Goal: Transaction & Acquisition: Download file/media

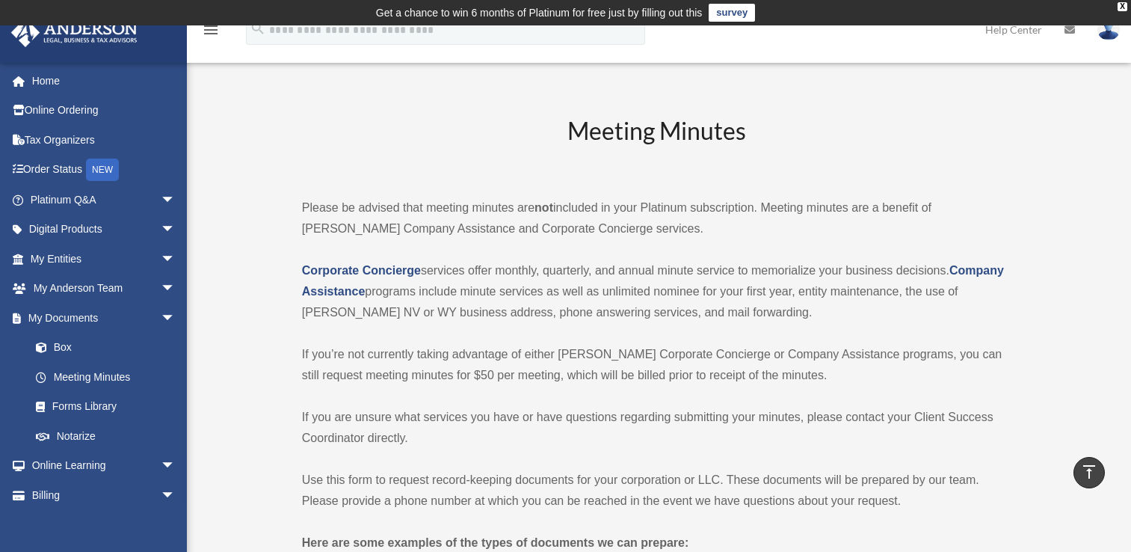
scroll to position [3420, 0]
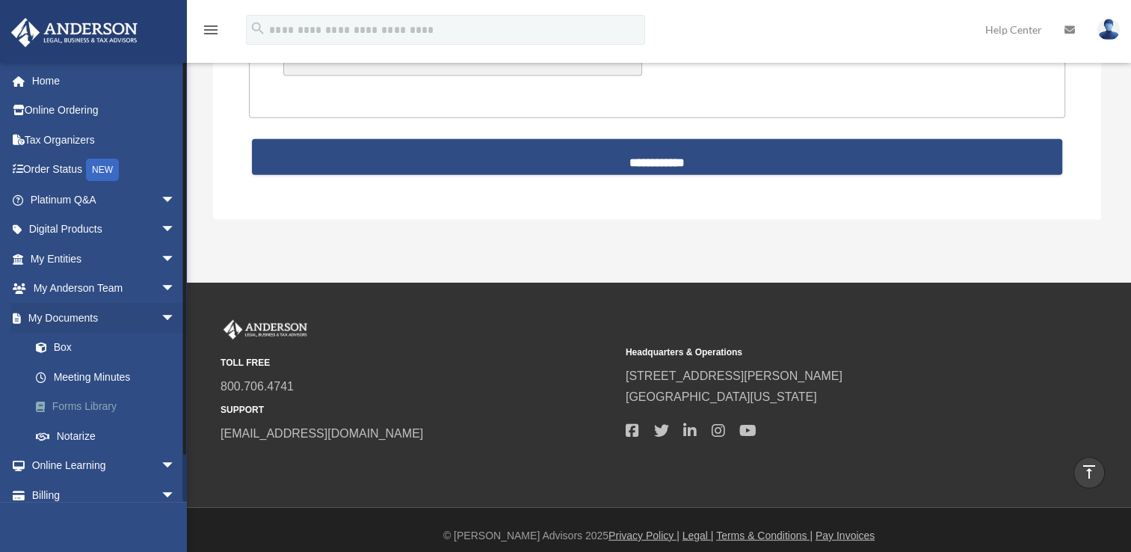
click at [76, 406] on link "Forms Library" at bounding box center [109, 407] width 177 height 30
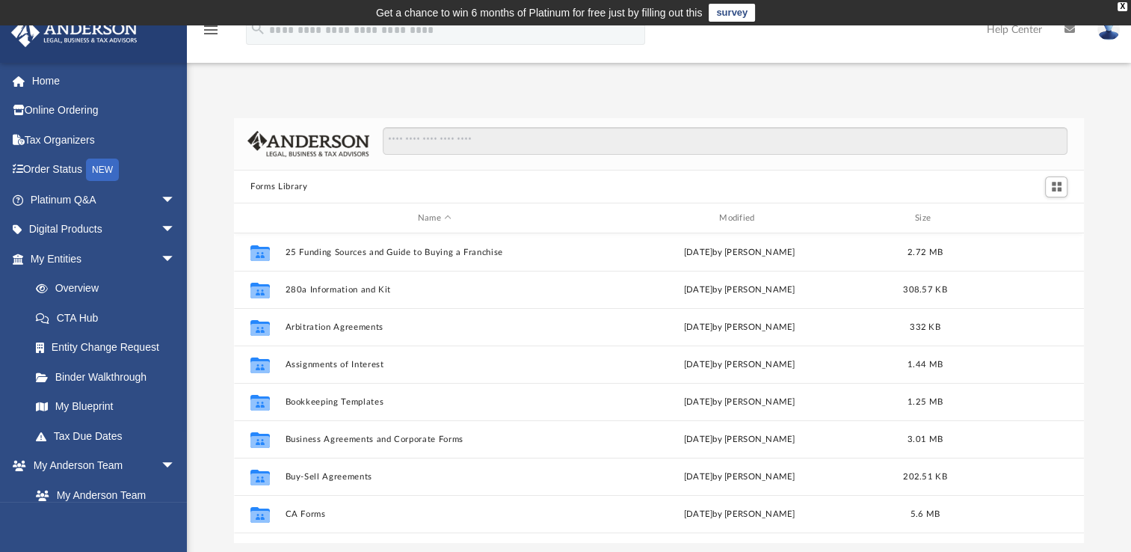
scroll to position [328, 837]
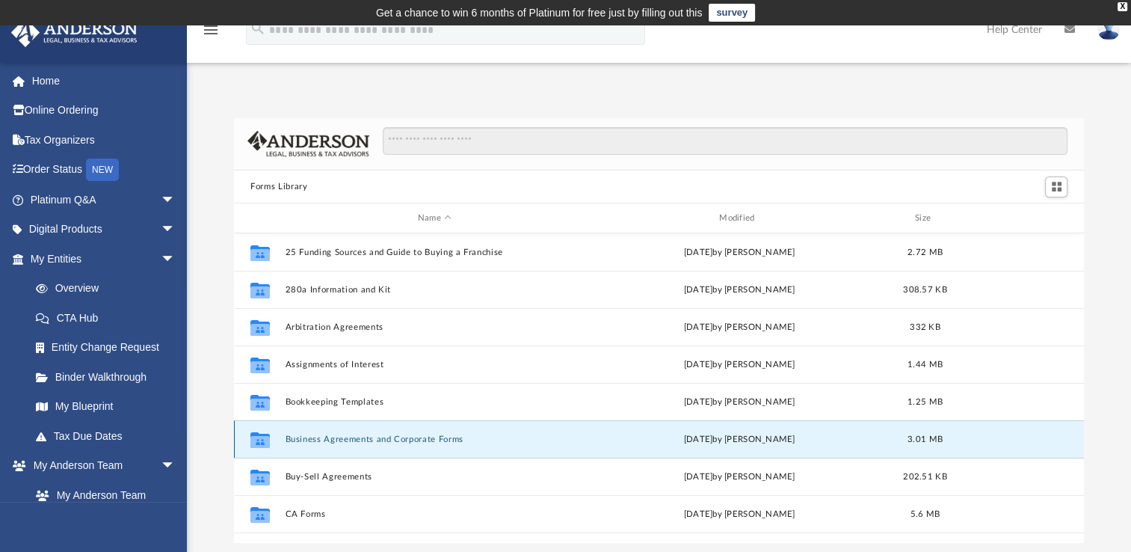
click at [440, 436] on button "Business Agreements and Corporate Forms" at bounding box center [435, 439] width 298 height 10
click at [345, 436] on button "Business Agreements and Corporate Forms" at bounding box center [435, 439] width 298 height 10
click at [302, 439] on button "Business Agreements and Corporate Forms" at bounding box center [435, 439] width 298 height 10
click at [293, 435] on button "Business Agreements and Corporate Forms" at bounding box center [435, 439] width 298 height 10
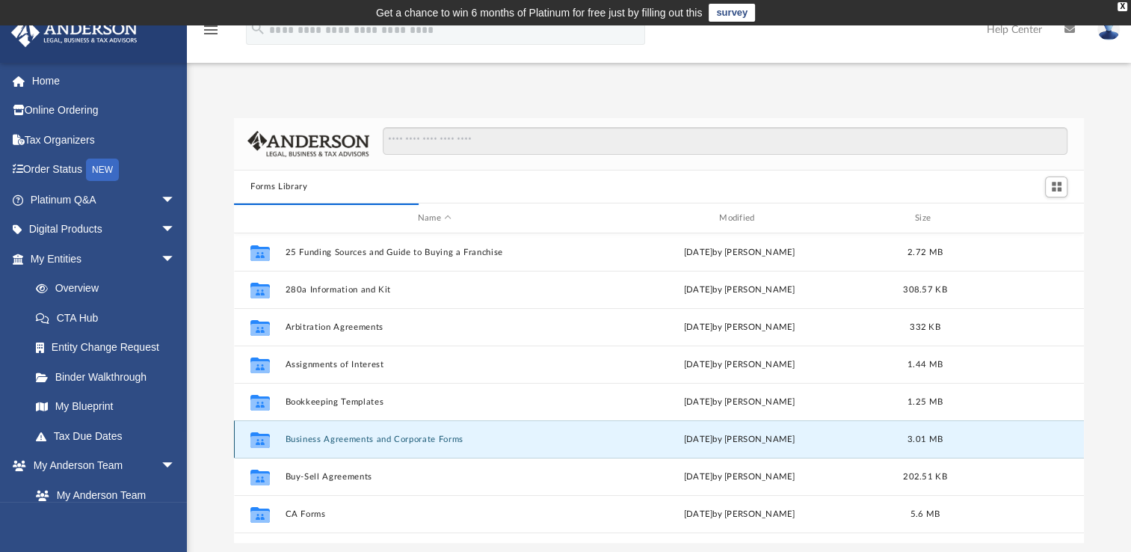
click at [312, 440] on button "Business Agreements and Corporate Forms" at bounding box center [435, 439] width 298 height 10
click at [256, 440] on icon "grid" at bounding box center [259, 442] width 19 height 12
click at [334, 434] on button "Business Agreements and Corporate Forms" at bounding box center [435, 439] width 298 height 10
click at [327, 434] on button "Business Agreements and Corporate Forms" at bounding box center [435, 439] width 298 height 10
click at [296, 434] on button "Business Agreements and Corporate Forms" at bounding box center [435, 439] width 298 height 10
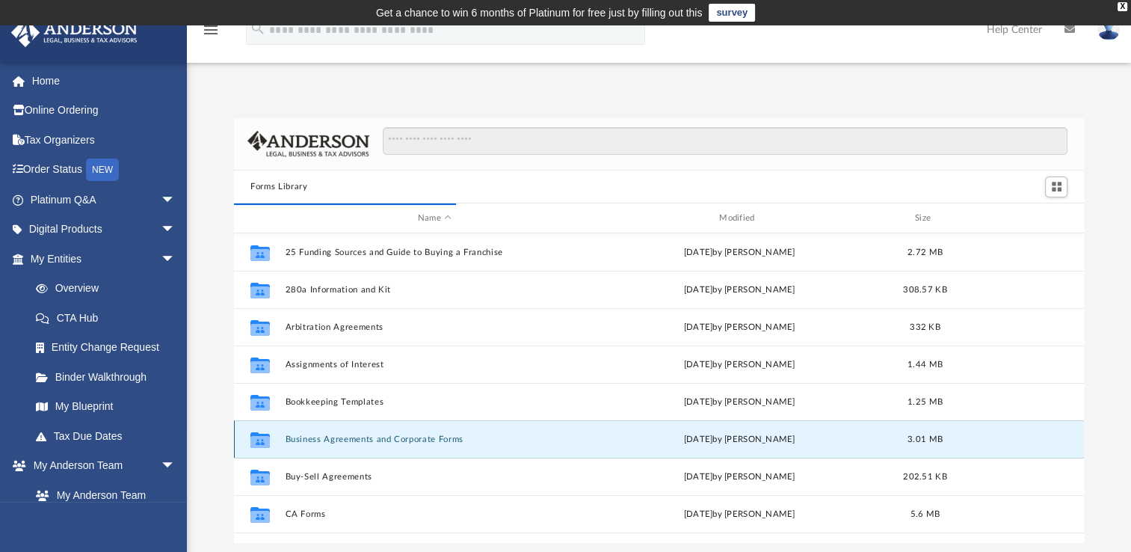
click at [296, 434] on button "Business Agreements and Corporate Forms" at bounding box center [435, 439] width 298 height 10
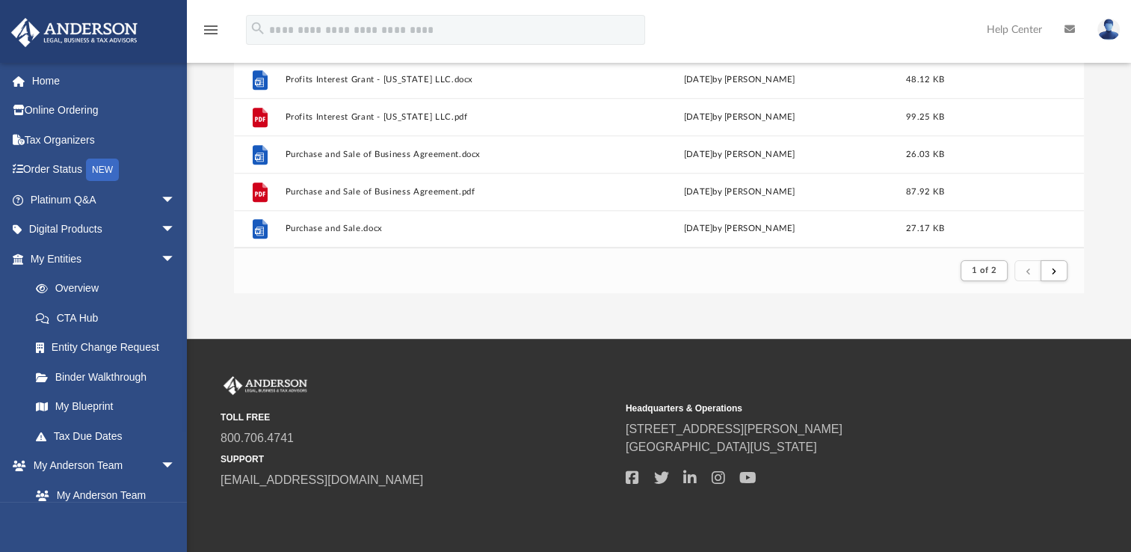
scroll to position [252, 0]
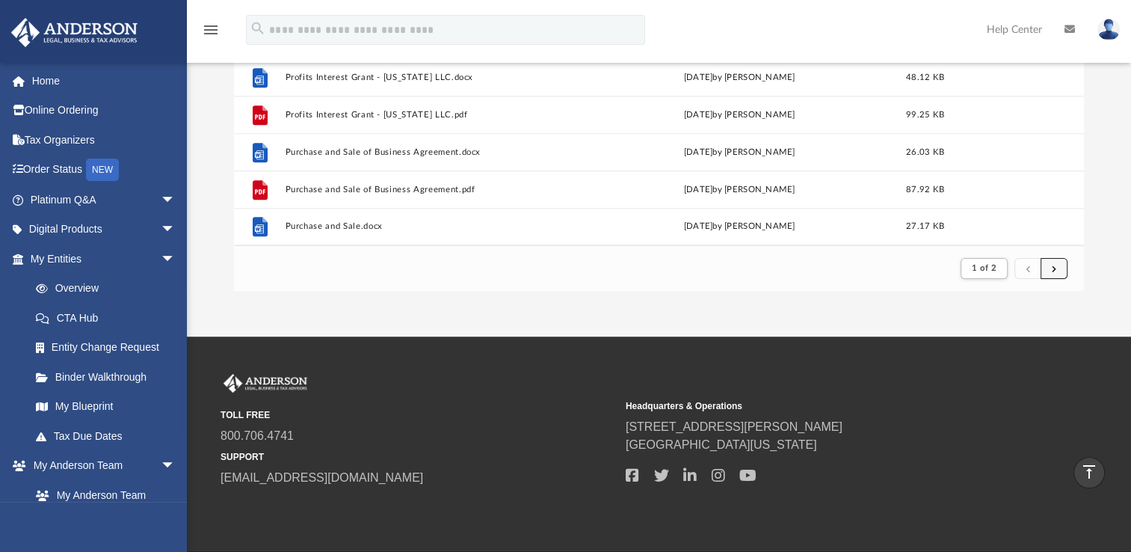
click at [1053, 267] on span "submit" at bounding box center [1054, 268] width 4 height 8
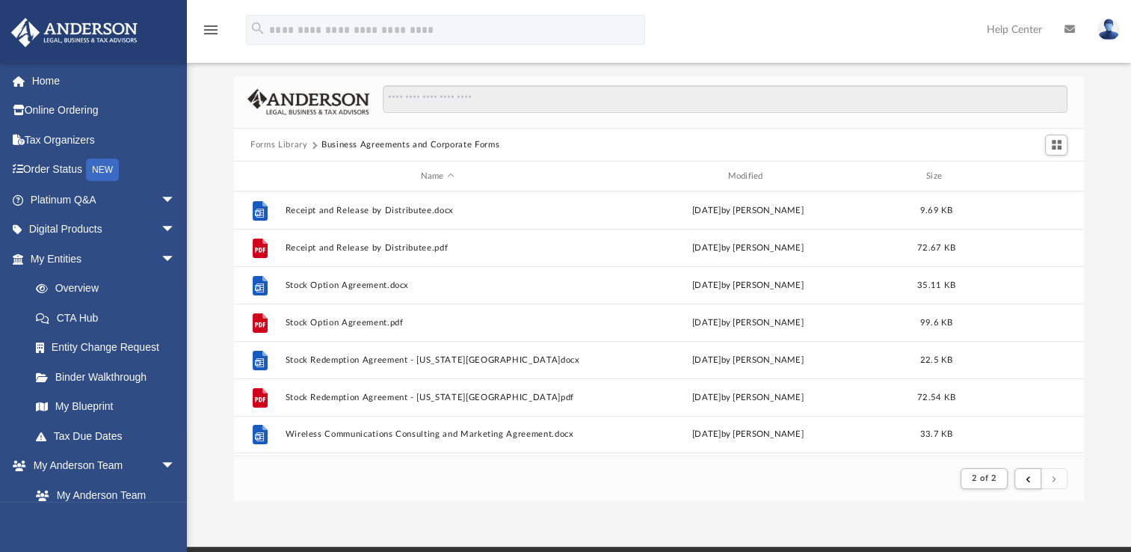
scroll to position [45, 0]
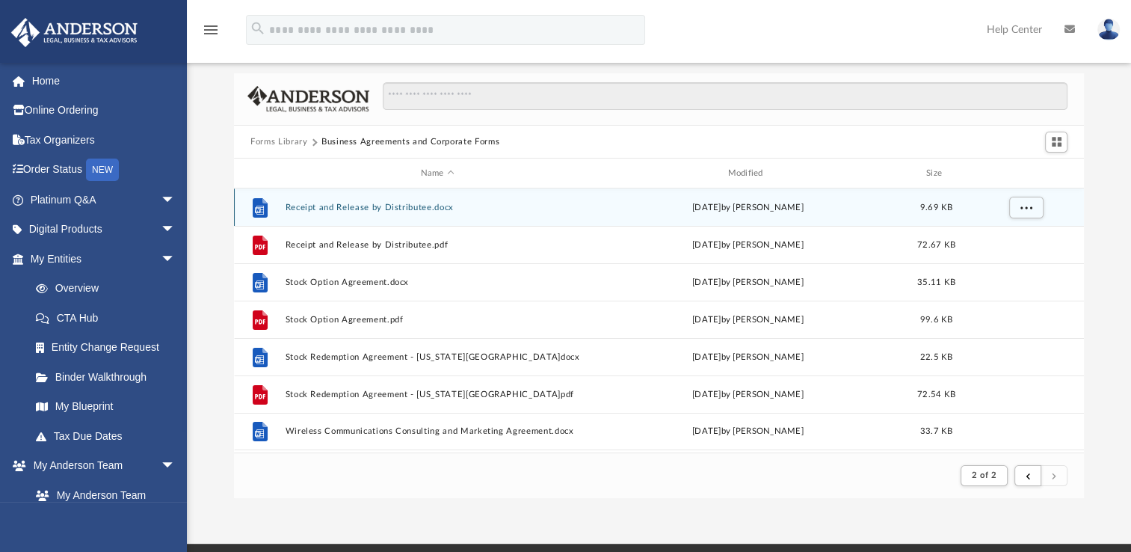
click at [422, 206] on button "Receipt and Release by Distributee.docx" at bounding box center [438, 208] width 304 height 10
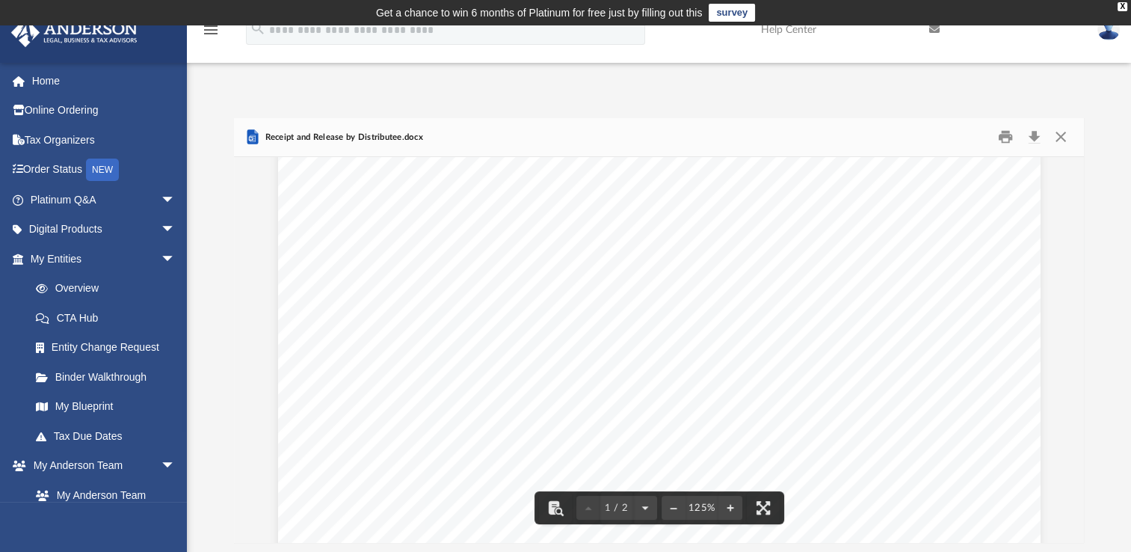
scroll to position [0, 0]
click at [1050, 138] on button "Close" at bounding box center [1059, 137] width 27 height 23
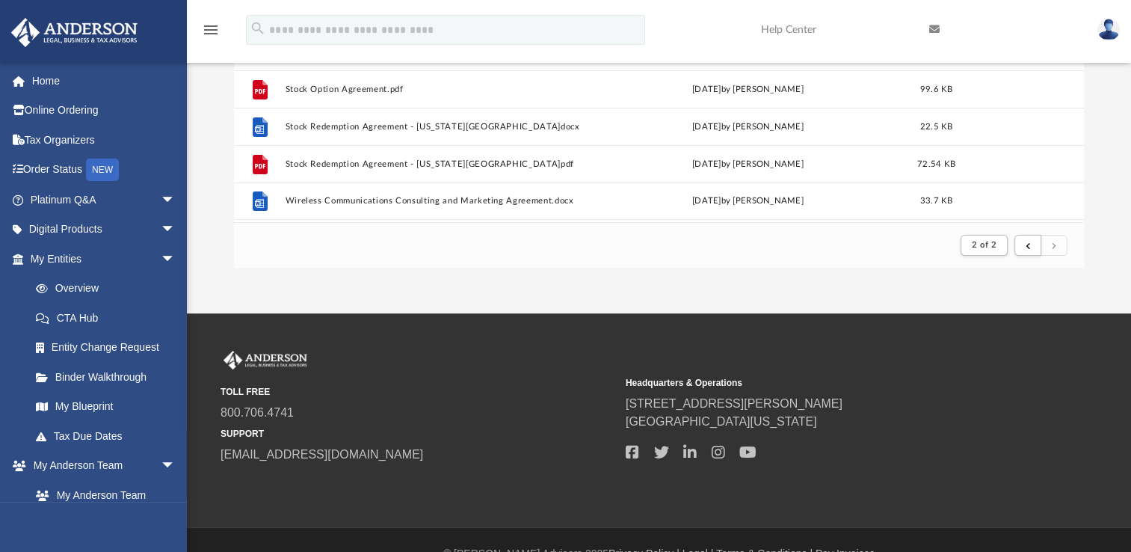
scroll to position [276, 0]
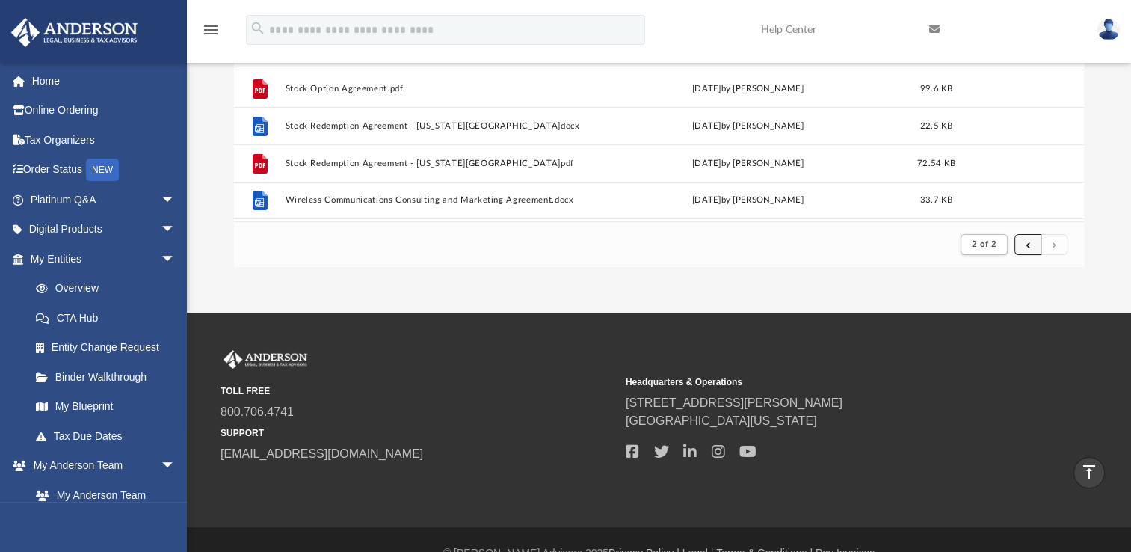
click at [1019, 247] on button "submit" at bounding box center [1027, 245] width 27 height 22
click at [1028, 243] on span "submit" at bounding box center [1027, 244] width 4 height 8
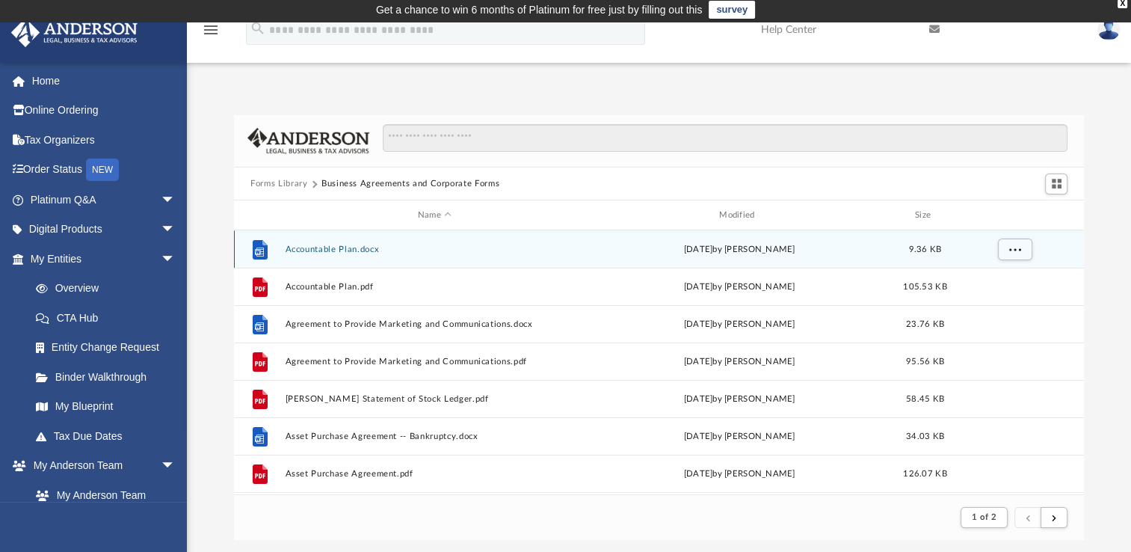
scroll to position [0, 0]
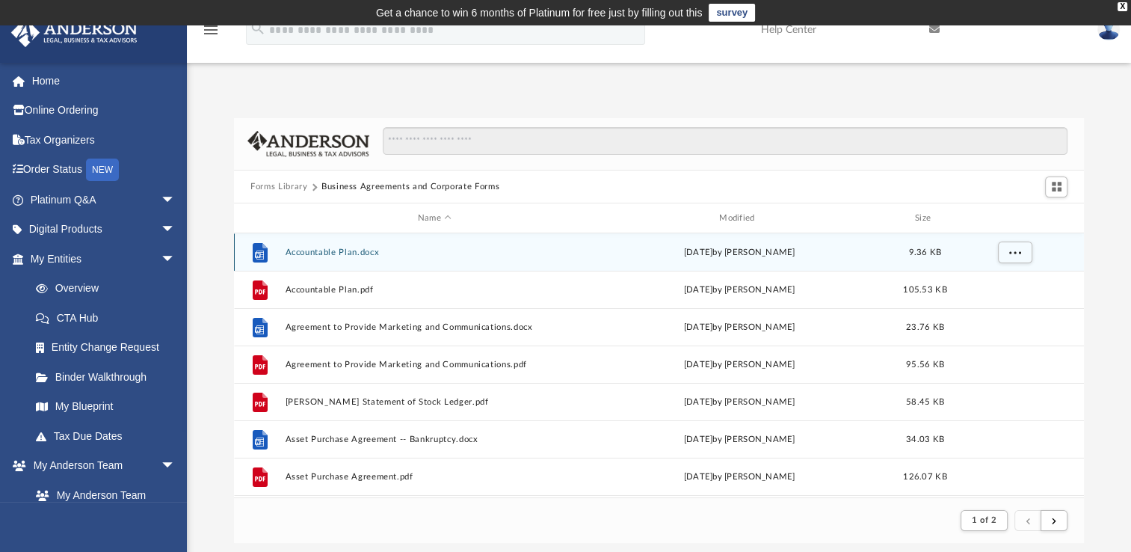
click at [336, 247] on button "Accountable Plan.docx" at bounding box center [435, 252] width 298 height 10
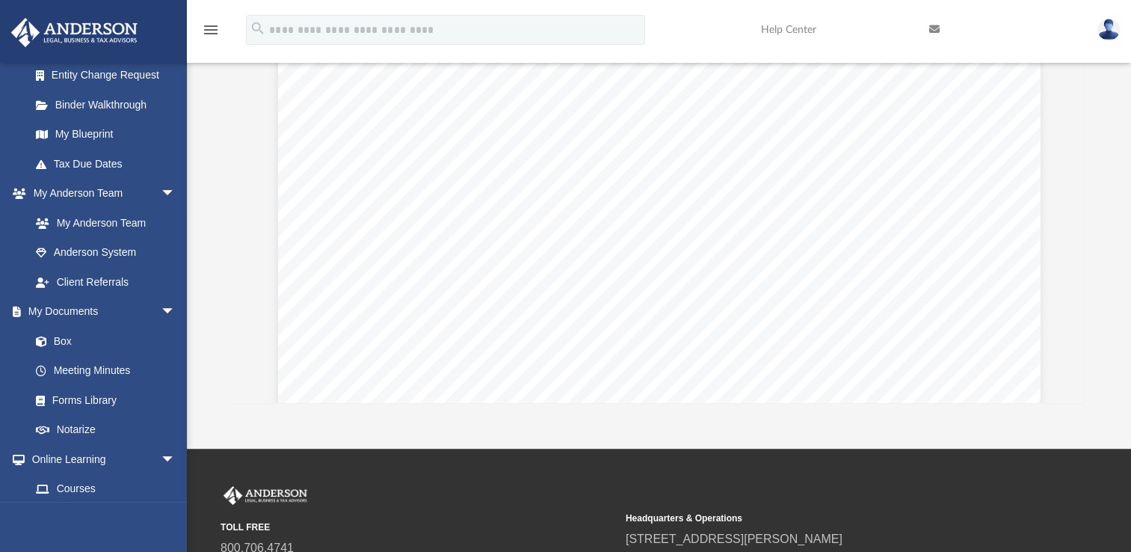
scroll to position [271, 0]
click at [105, 401] on link "Forms Library" at bounding box center [109, 401] width 177 height 30
click at [48, 402] on span at bounding box center [48, 402] width 8 height 10
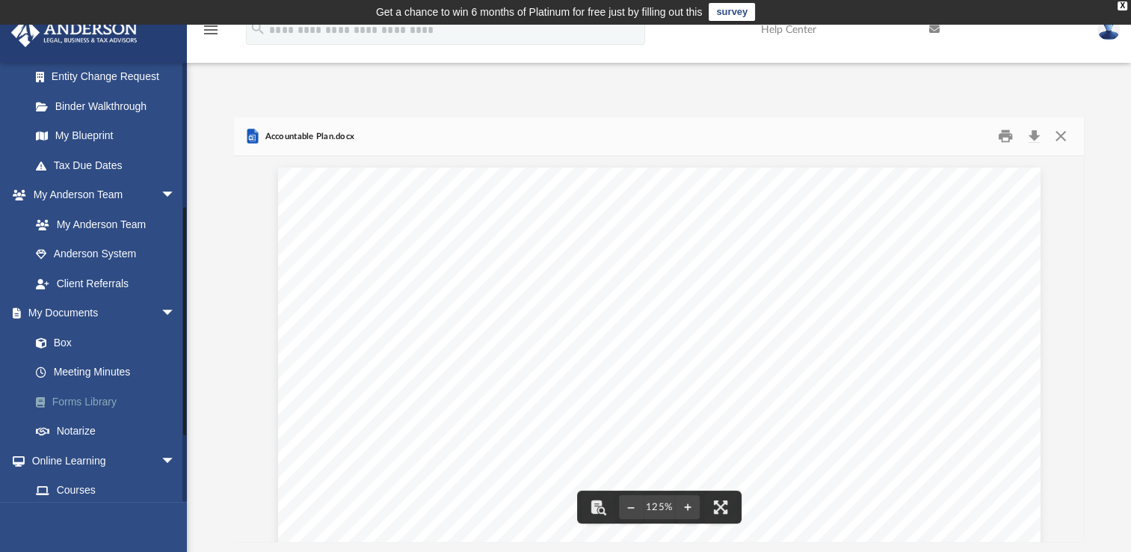
scroll to position [0, 0]
click at [1065, 146] on button "Close" at bounding box center [1059, 137] width 27 height 23
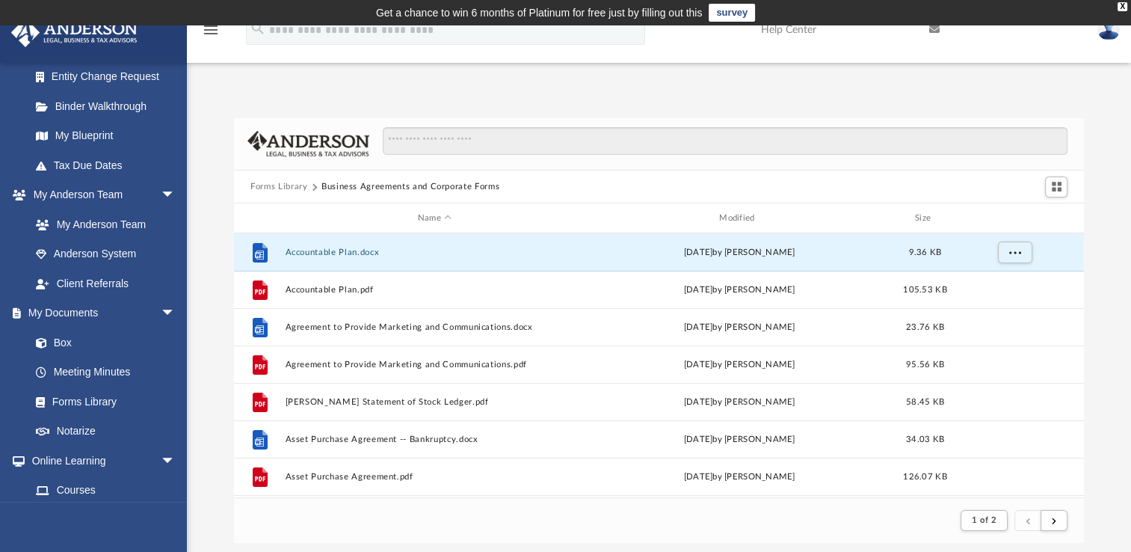
click at [281, 182] on button "Forms Library" at bounding box center [278, 186] width 57 height 13
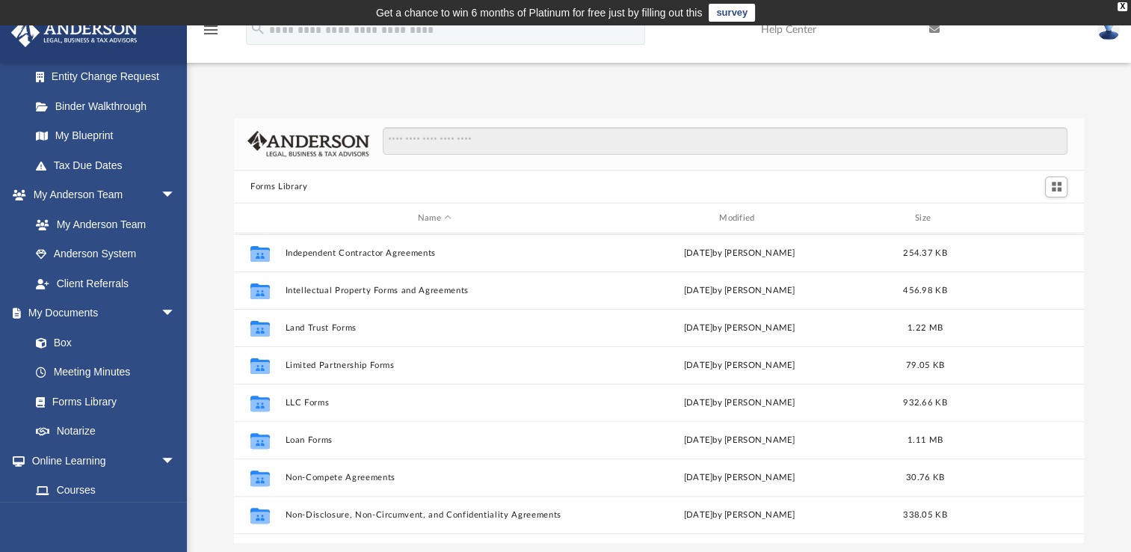
scroll to position [561, 0]
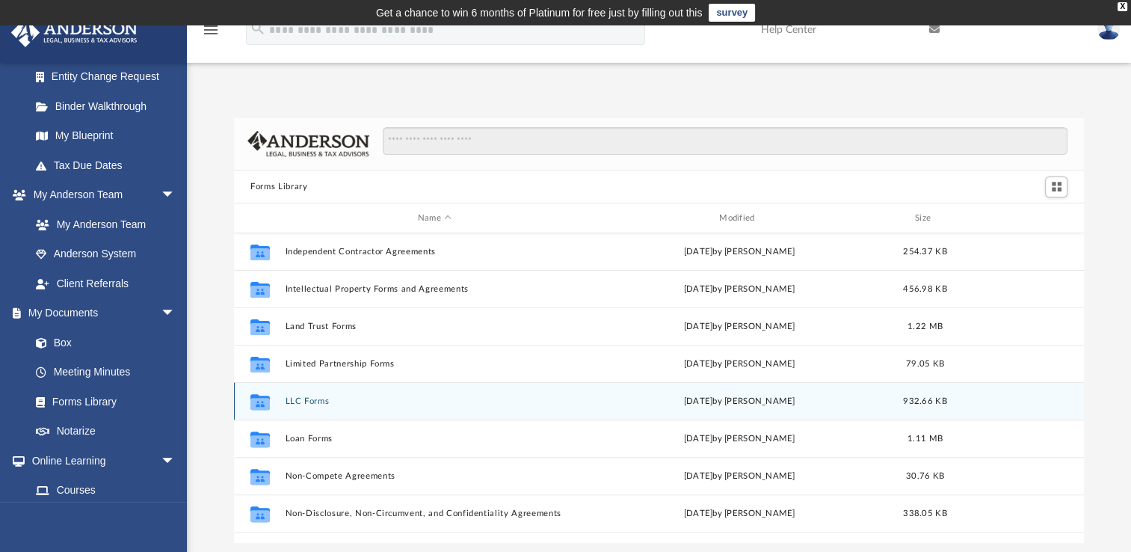
click at [927, 400] on span "932.66 KB" at bounding box center [924, 401] width 43 height 8
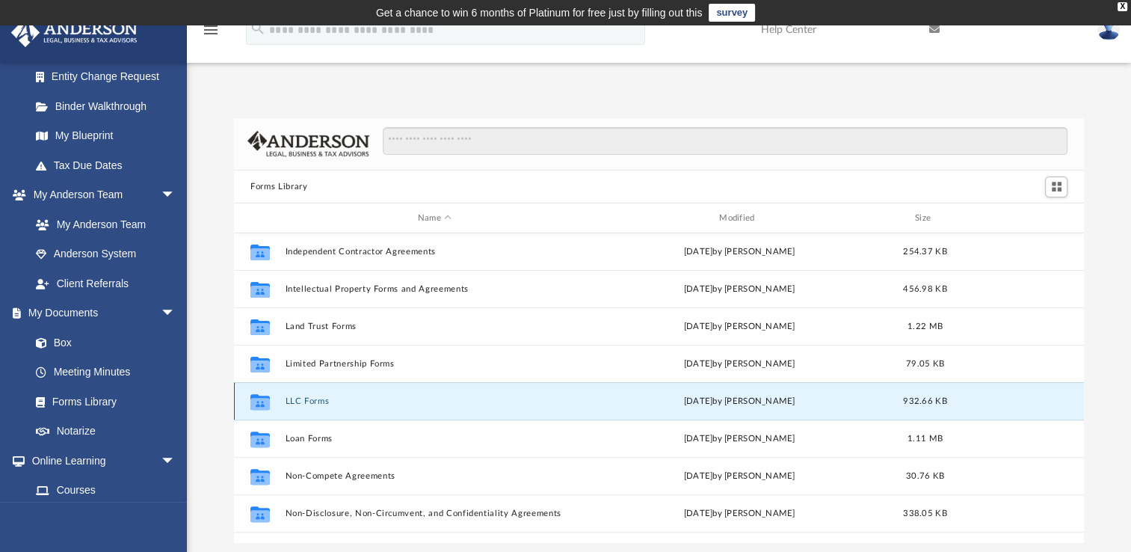
click at [298, 401] on button "LLC Forms" at bounding box center [435, 401] width 298 height 10
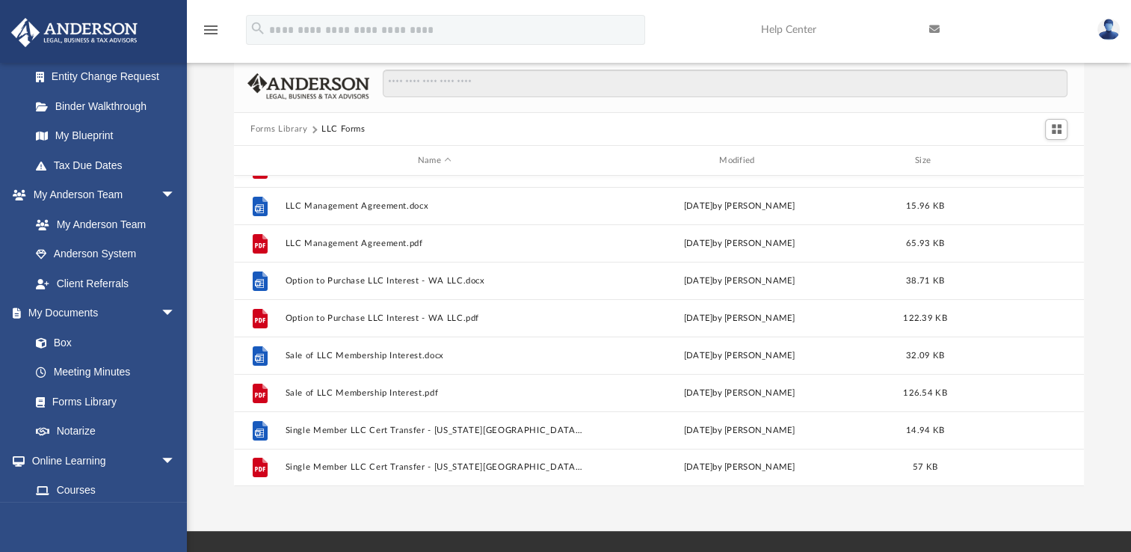
scroll to position [58, 0]
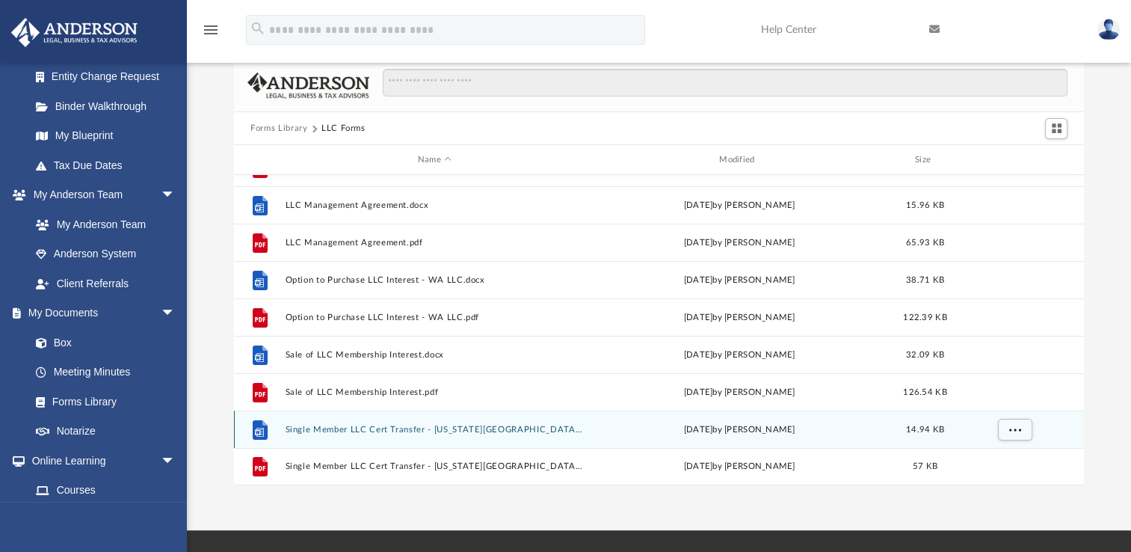
click at [483, 428] on button "Single Member LLC Cert Transfer - [US_STATE][GEOGRAPHIC_DATA]docx" at bounding box center [435, 430] width 298 height 10
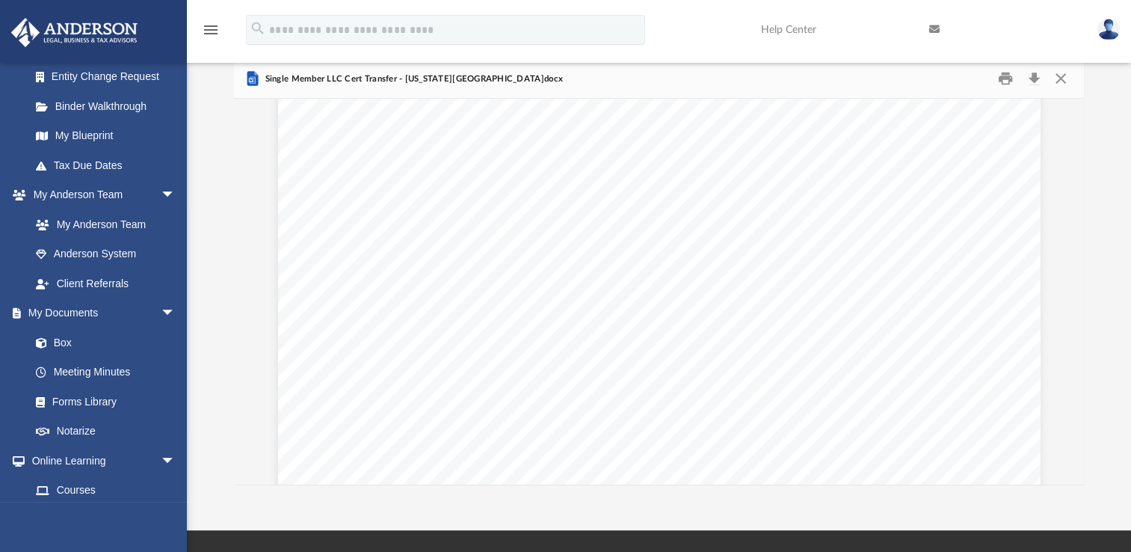
scroll to position [0, 0]
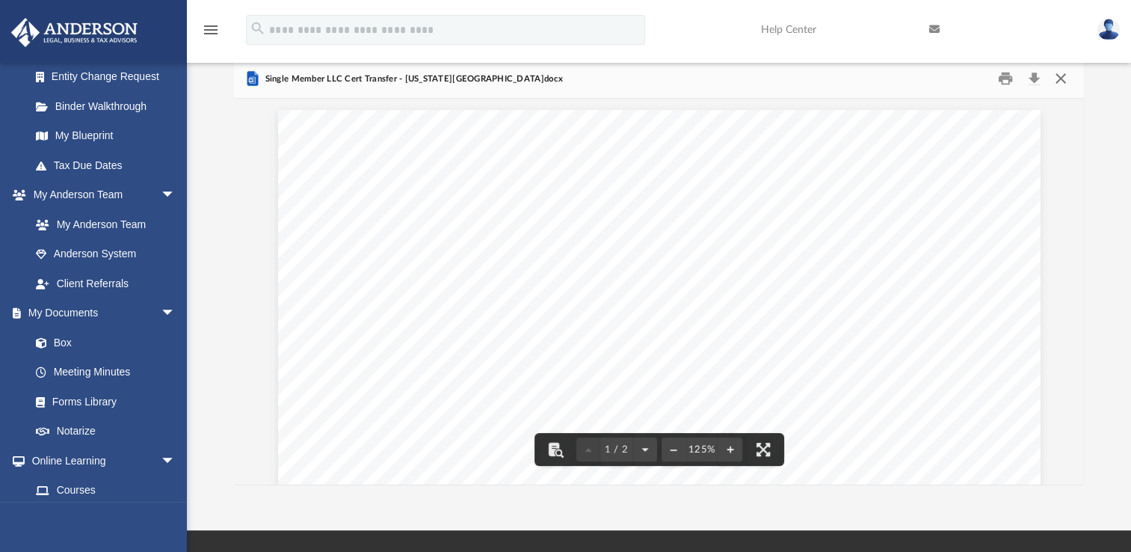
click at [1060, 84] on button "Close" at bounding box center [1059, 78] width 27 height 23
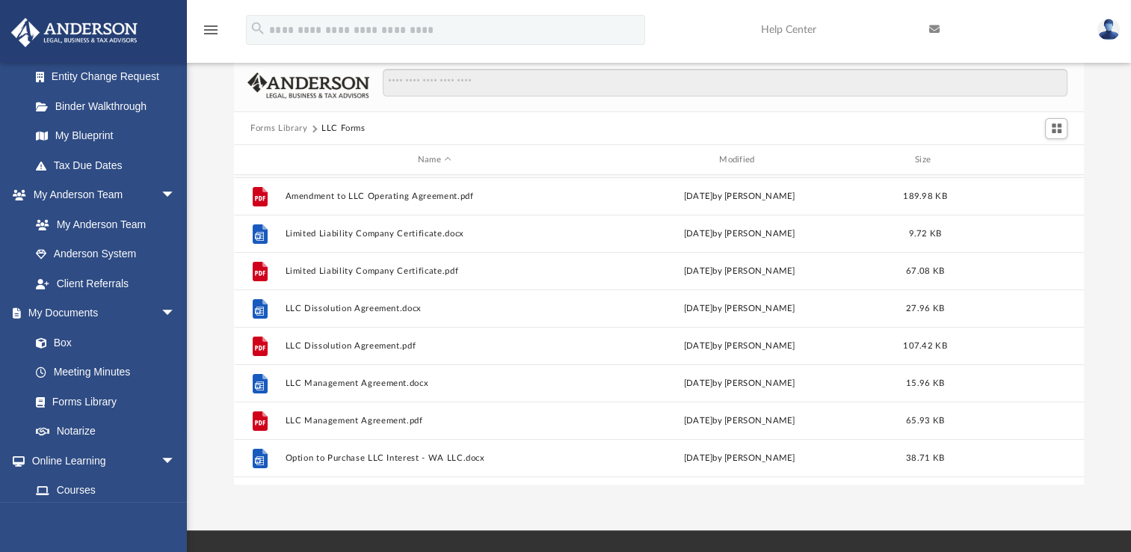
scroll to position [108, 0]
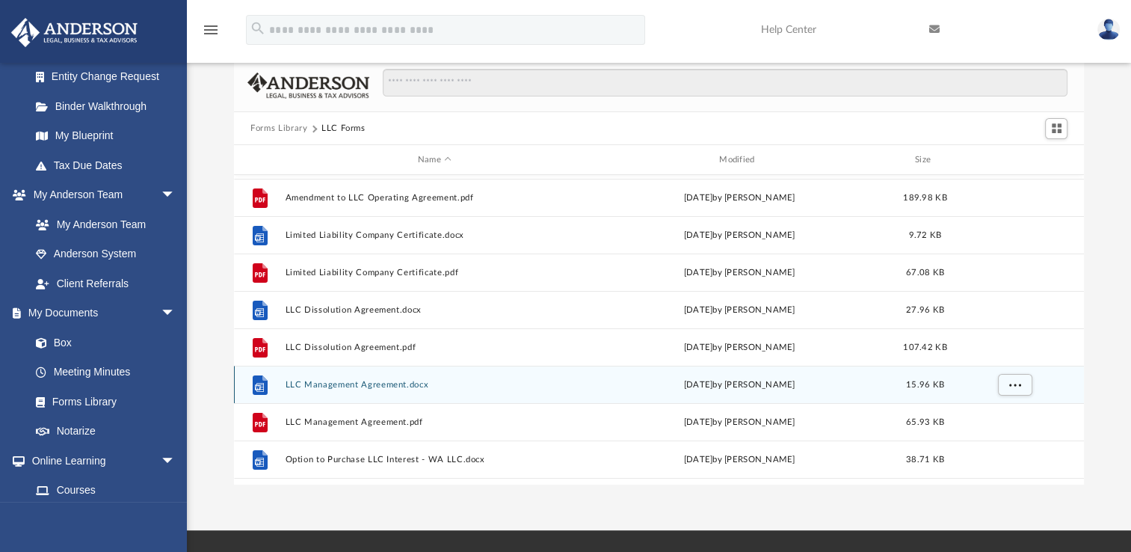
click at [768, 383] on div "[DATE] by [PERSON_NAME]" at bounding box center [739, 384] width 298 height 13
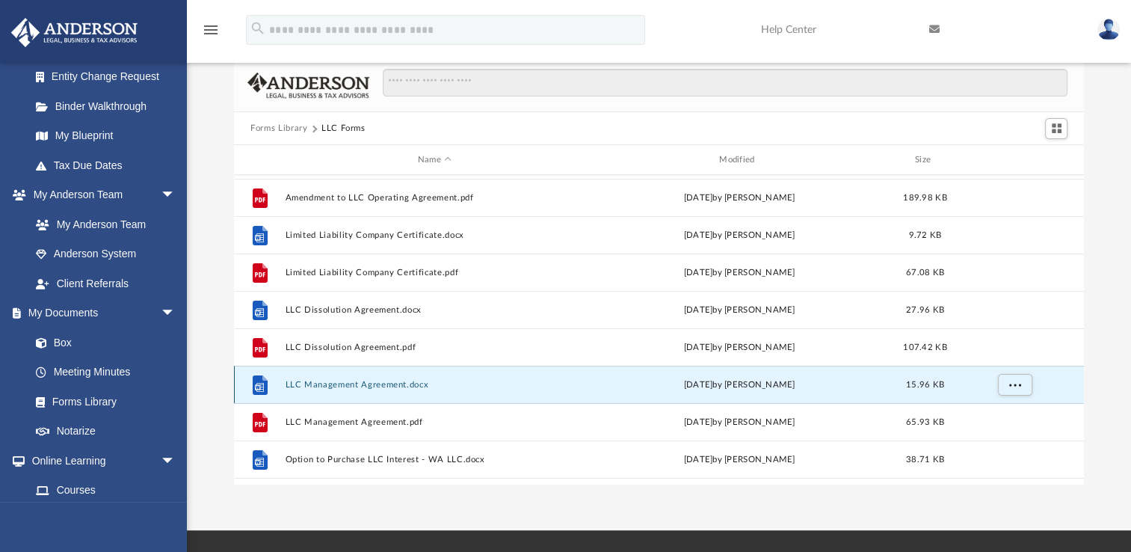
click at [403, 386] on button "LLC Management Agreement.docx" at bounding box center [435, 385] width 298 height 10
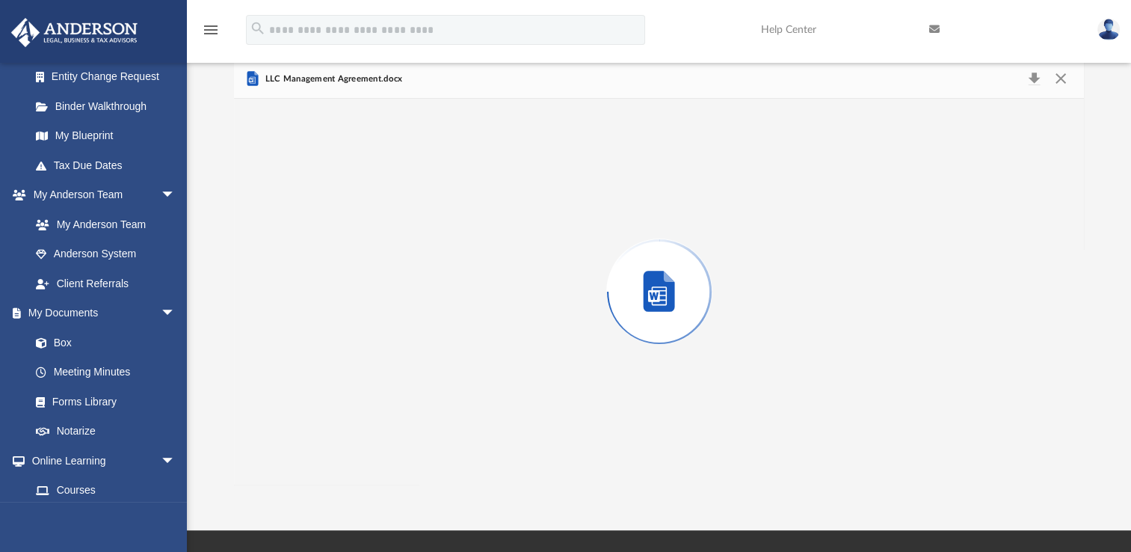
click at [410, 383] on div "Preview" at bounding box center [659, 292] width 850 height 386
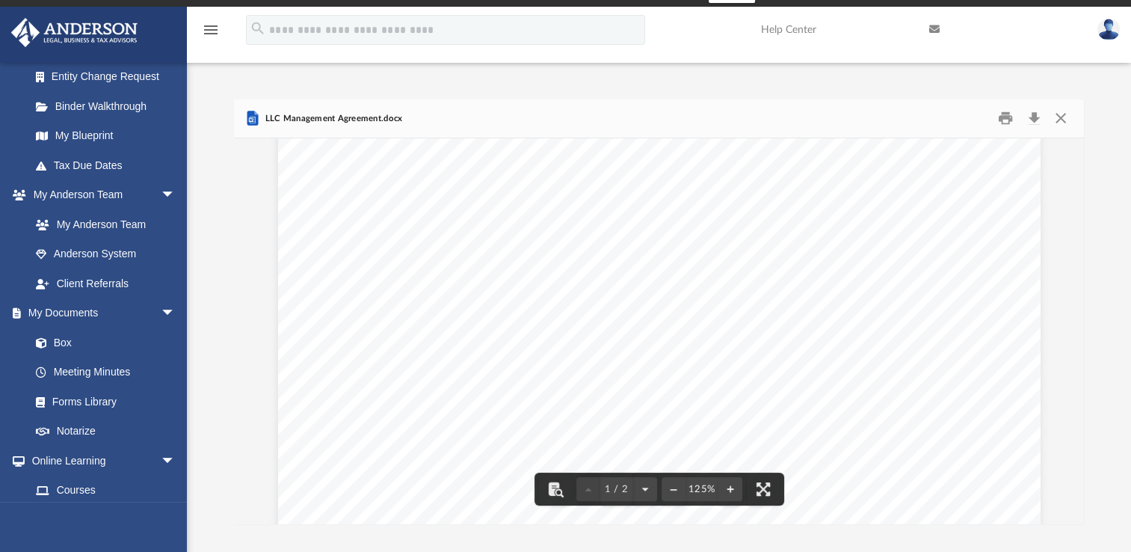
scroll to position [0, 0]
click at [1058, 120] on button "Close" at bounding box center [1059, 118] width 27 height 23
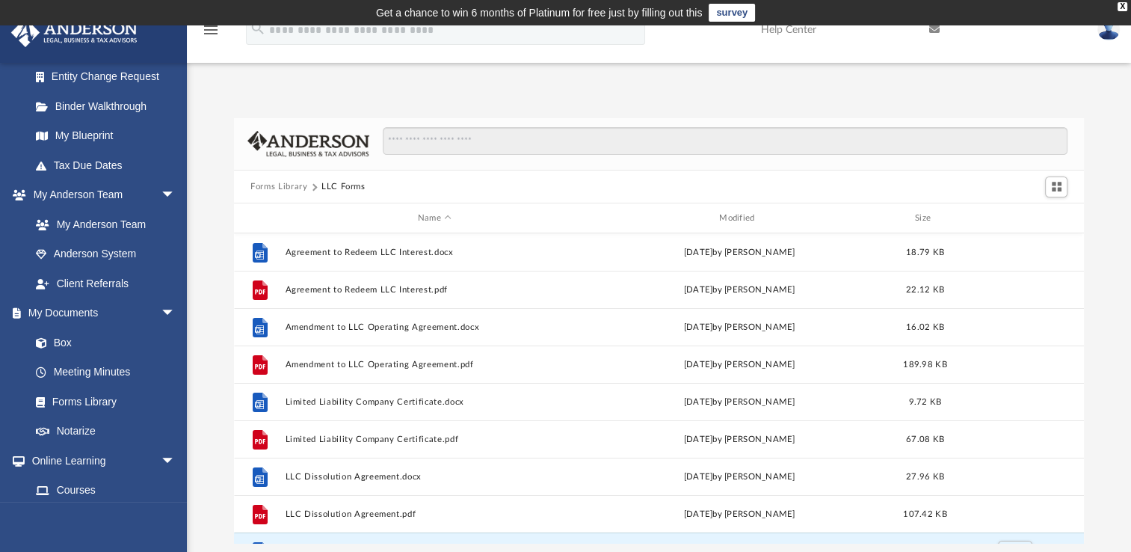
click at [286, 185] on button "Forms Library" at bounding box center [278, 186] width 57 height 13
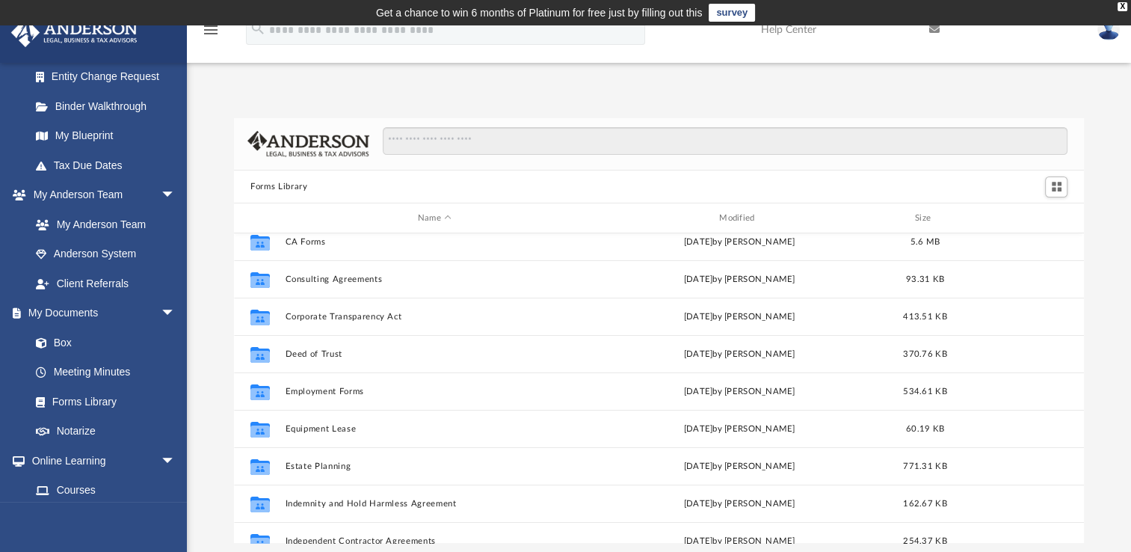
scroll to position [274, 0]
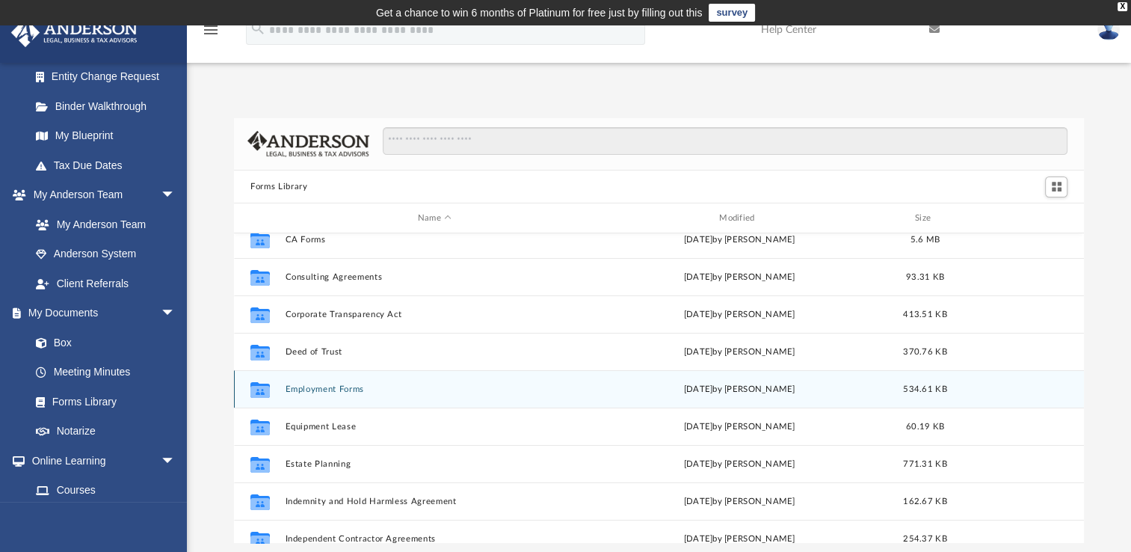
click at [273, 394] on div "Collaborated Folder" at bounding box center [259, 389] width 37 height 24
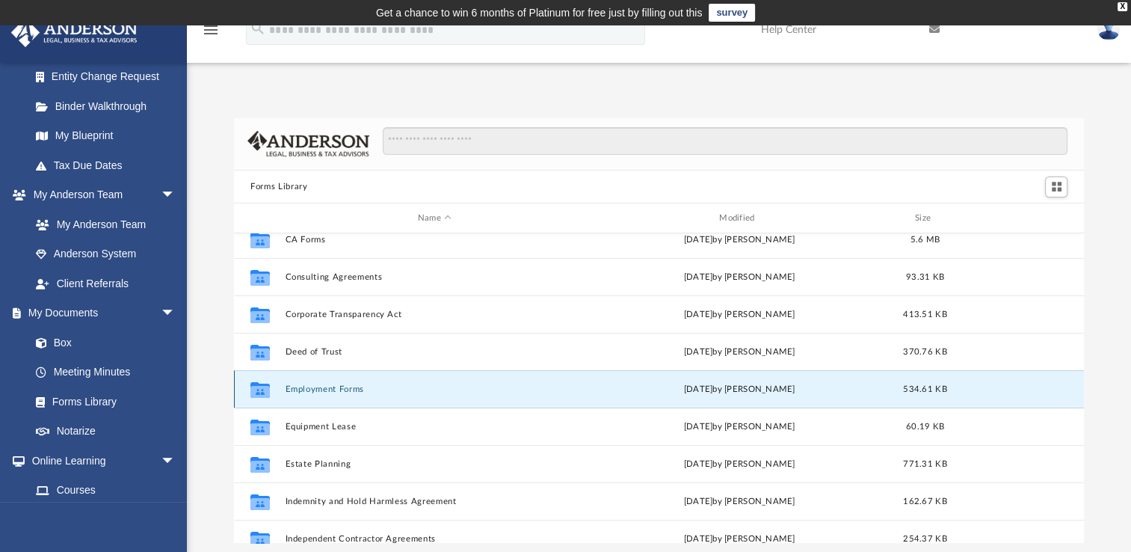
click at [289, 389] on button "Employment Forms" at bounding box center [435, 389] width 298 height 10
click at [310, 393] on button "Employment Forms" at bounding box center [435, 389] width 298 height 10
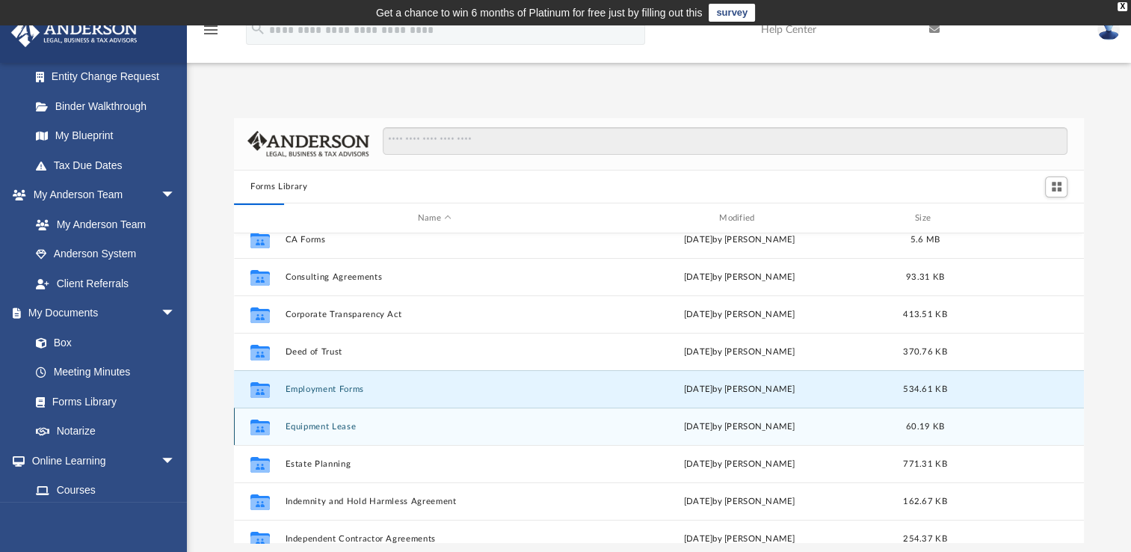
click at [308, 410] on div "Collaborated Folder Equipment Lease [DATE] by [PERSON_NAME] 60.19 KB" at bounding box center [659, 425] width 850 height 37
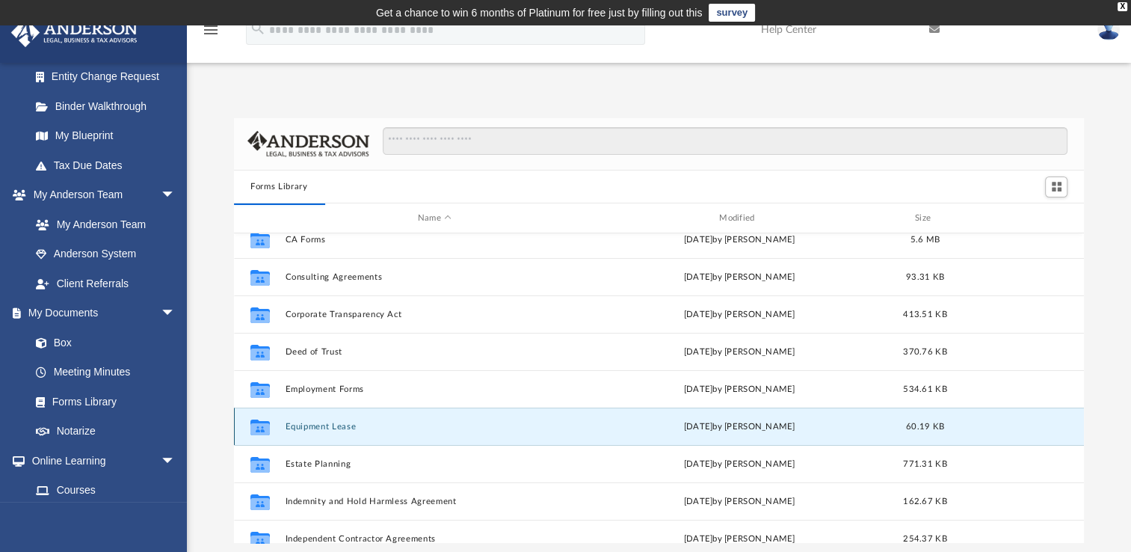
scroll to position [0, 0]
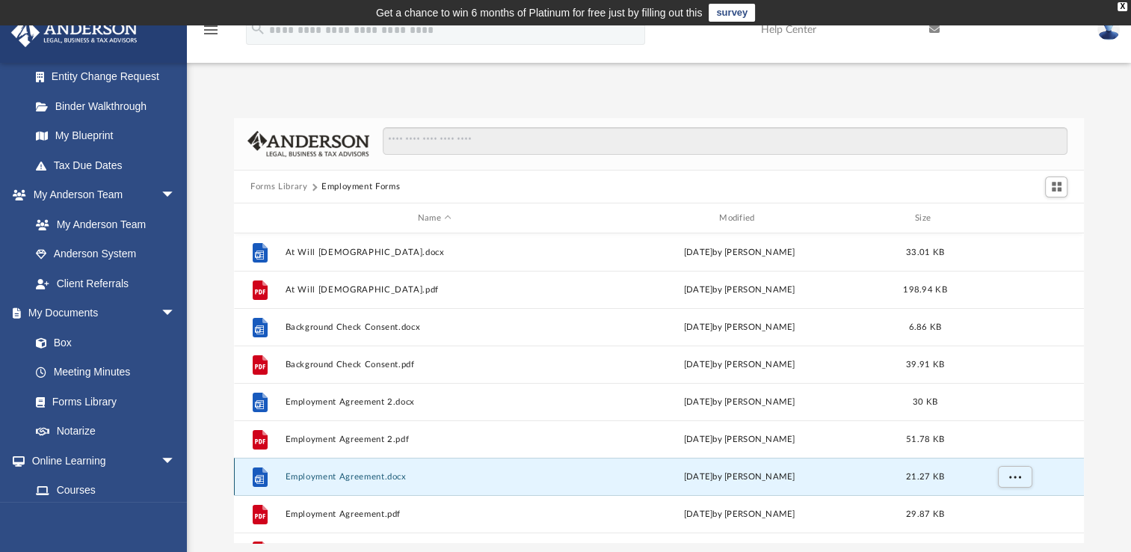
click at [355, 475] on button "Employment Agreement.docx" at bounding box center [435, 477] width 298 height 10
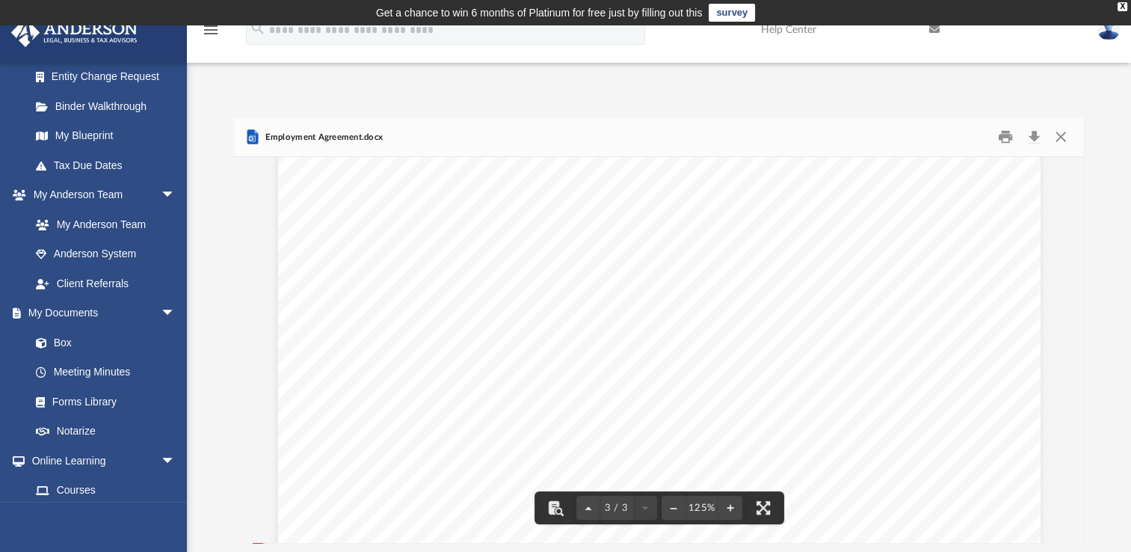
scroll to position [2601, 0]
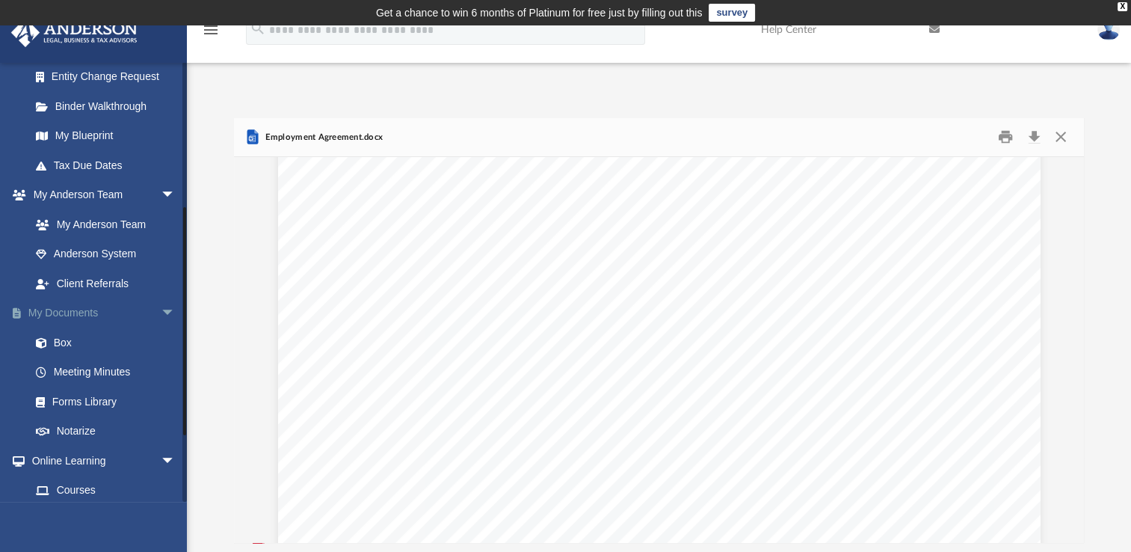
drag, startPoint x: 158, startPoint y: 303, endPoint x: 93, endPoint y: 319, distance: 66.9
click at [93, 319] on link "My Documents arrow_drop_down" at bounding box center [104, 313] width 188 height 30
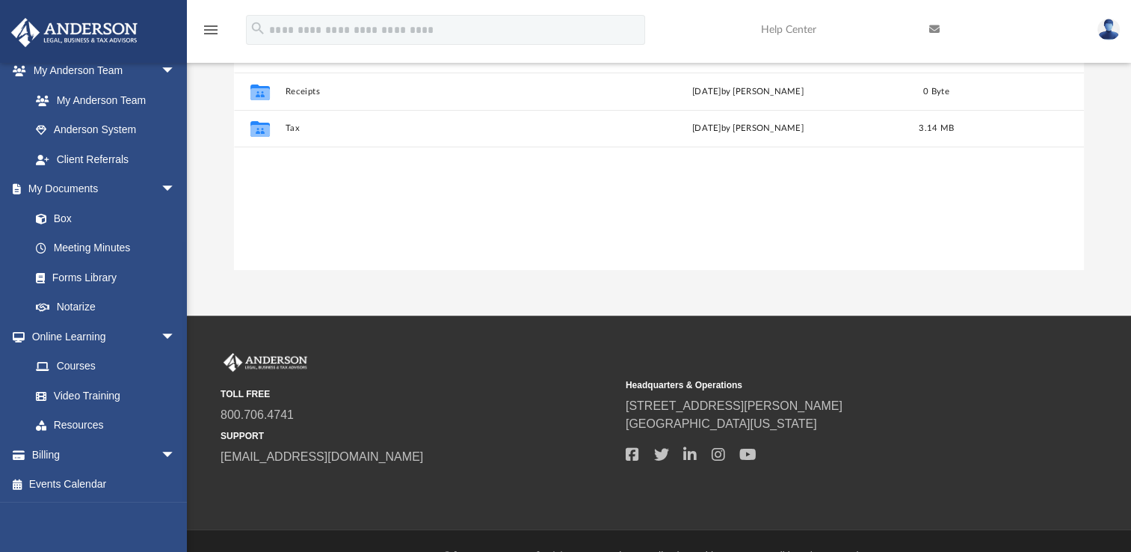
scroll to position [356, 0]
